Goal: Task Accomplishment & Management: Use online tool/utility

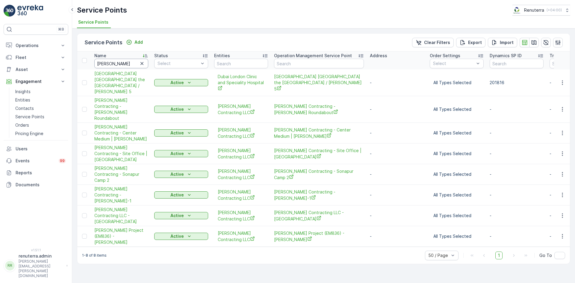
click at [120, 65] on input "[PERSON_NAME]" at bounding box center [121, 64] width 54 height 10
type input "w"
click at [120, 65] on input "a" at bounding box center [121, 64] width 54 height 10
click at [119, 57] on div "Name" at bounding box center [121, 56] width 54 height 6
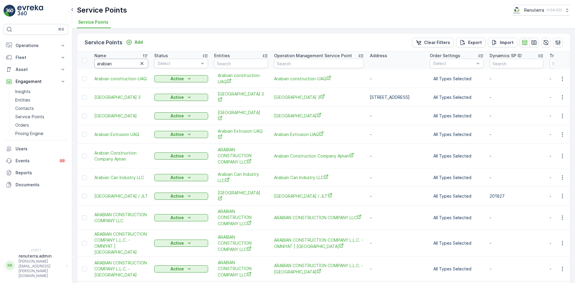
click at [121, 65] on input "arabian" at bounding box center [121, 64] width 54 height 10
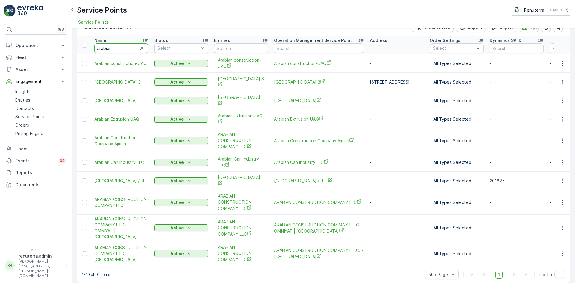
scroll to position [23, 0]
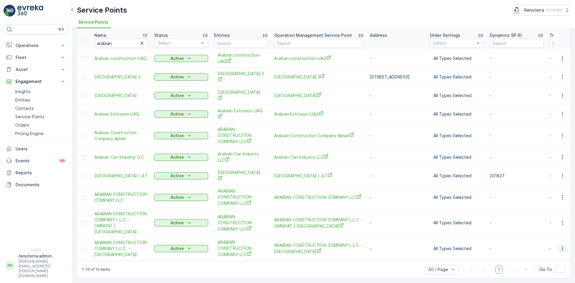
click at [561, 246] on icon "button" at bounding box center [563, 249] width 6 height 6
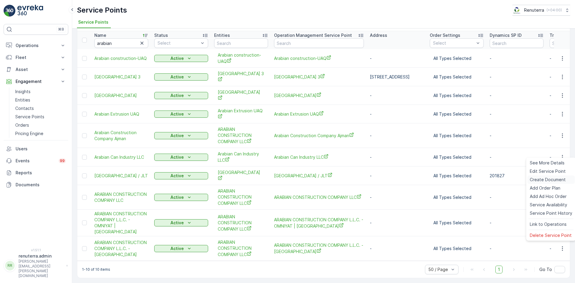
click at [540, 180] on span "Create Document" at bounding box center [548, 180] width 36 height 6
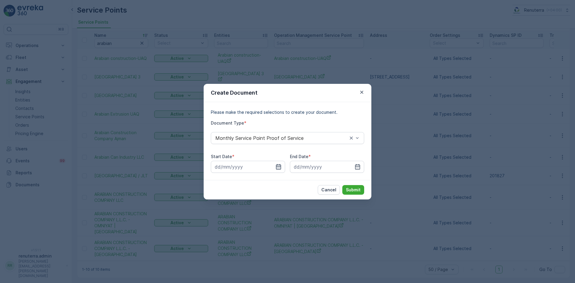
click at [281, 167] on icon "button" at bounding box center [279, 167] width 6 height 6
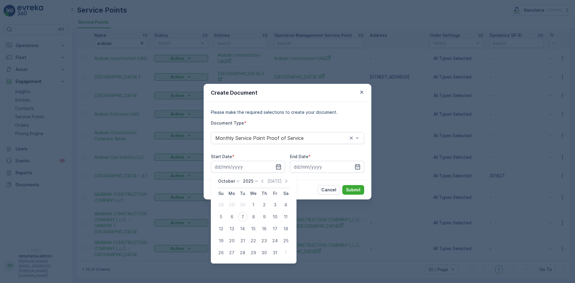
click at [264, 179] on icon "button" at bounding box center [263, 181] width 6 height 6
click at [230, 205] on div "1" at bounding box center [232, 205] width 10 height 10
type input "[DATE]"
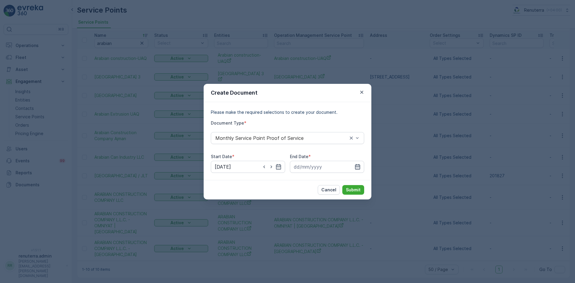
click at [356, 167] on icon "button" at bounding box center [358, 167] width 6 height 6
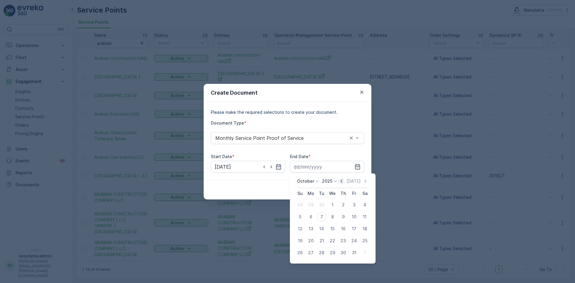
click at [344, 181] on icon "button" at bounding box center [342, 181] width 6 height 6
click at [321, 254] on div "30" at bounding box center [322, 253] width 10 height 10
type input "[DATE]"
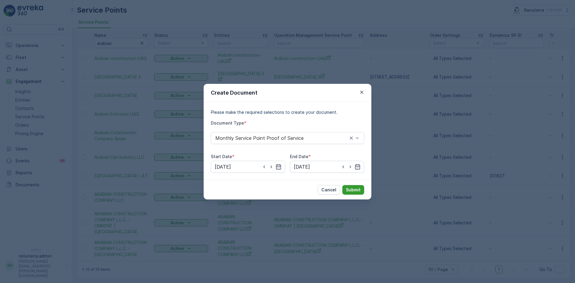
click at [351, 189] on p "Submit" at bounding box center [353, 190] width 15 height 6
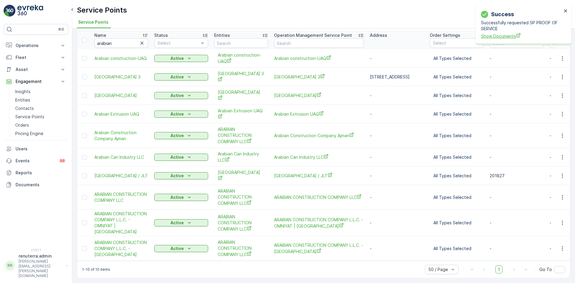
click at [505, 34] on span "Show Documents" at bounding box center [521, 36] width 81 height 6
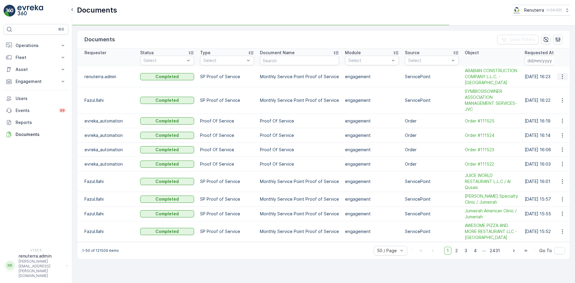
click at [558, 78] on td at bounding box center [562, 77] width 16 height 21
drag, startPoint x: 562, startPoint y: 79, endPoint x: 565, endPoint y: 80, distance: 3.1
click at [564, 80] on icon "button" at bounding box center [563, 77] width 6 height 6
click at [559, 89] on span "See Details" at bounding box center [561, 89] width 23 height 6
